Goal: Check status: Check status

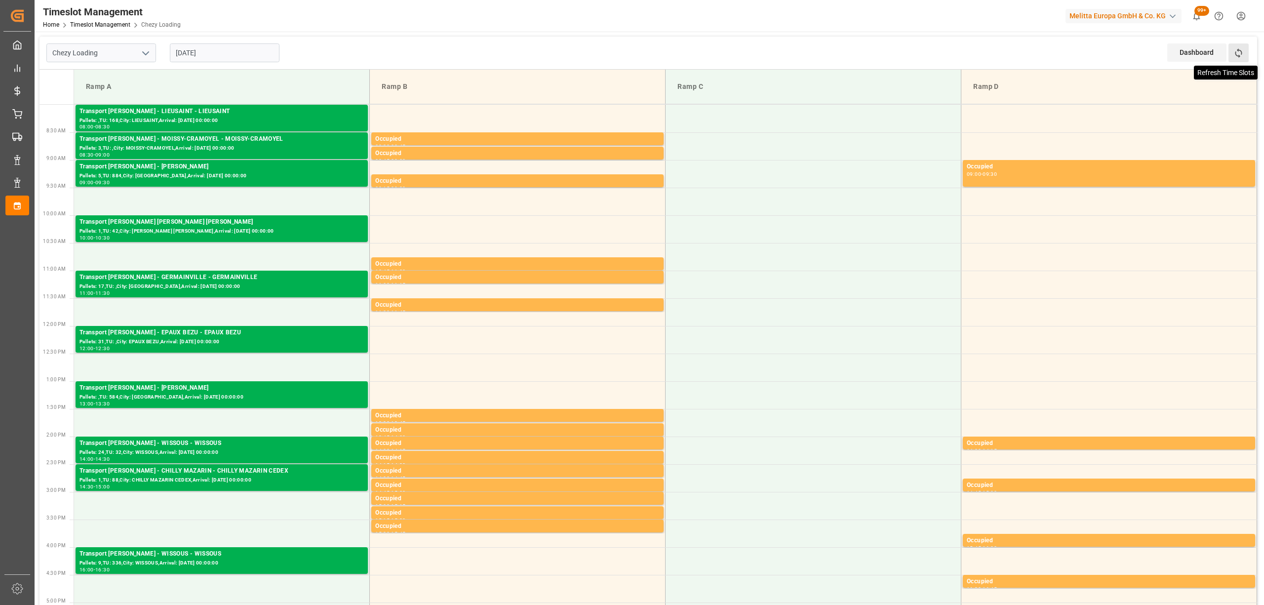
click at [1233, 52] on icon at bounding box center [1238, 53] width 10 height 10
click at [183, 45] on input "[DATE]" at bounding box center [225, 52] width 110 height 19
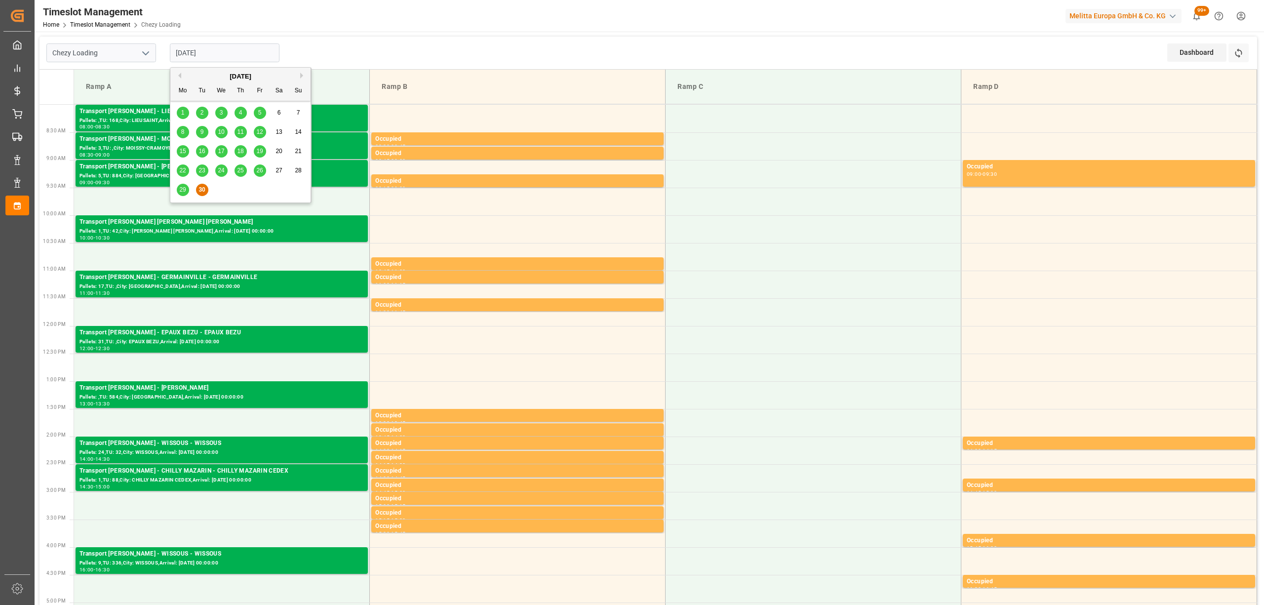
click at [303, 76] on button "Next Month" at bounding box center [303, 76] width 6 height 6
click at [217, 114] on div "1" at bounding box center [221, 113] width 12 height 12
type input "[DATE]"
